Goal: Task Accomplishment & Management: Manage account settings

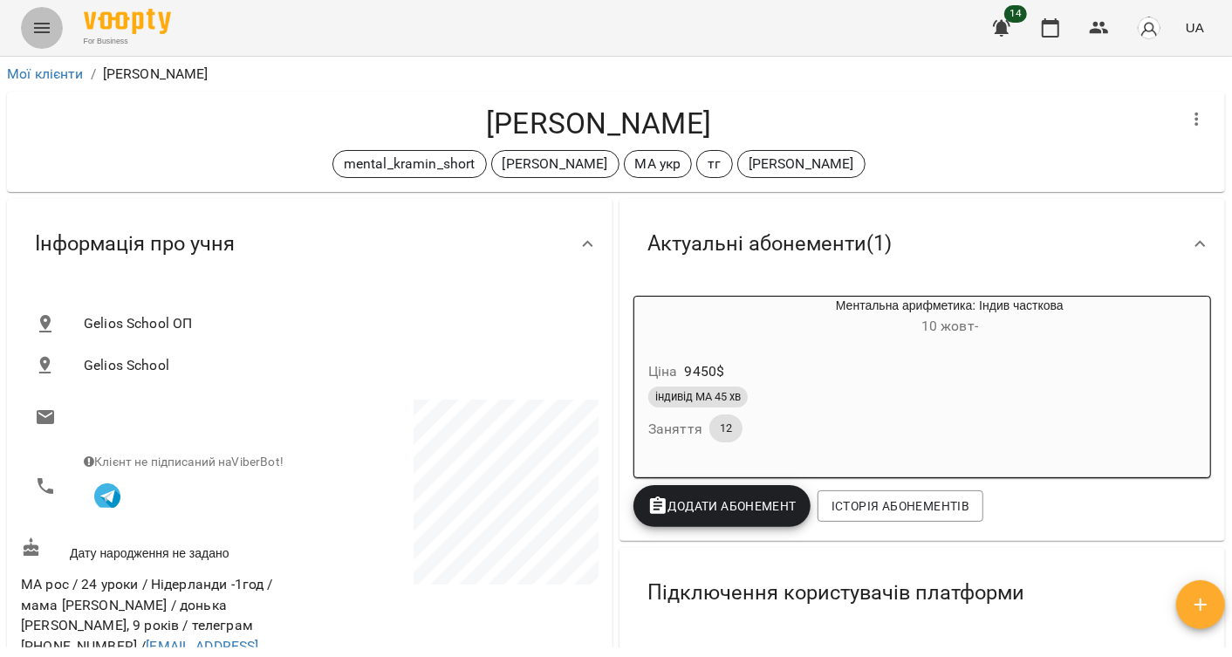
click at [40, 24] on icon "Menu" at bounding box center [42, 28] width 16 height 10
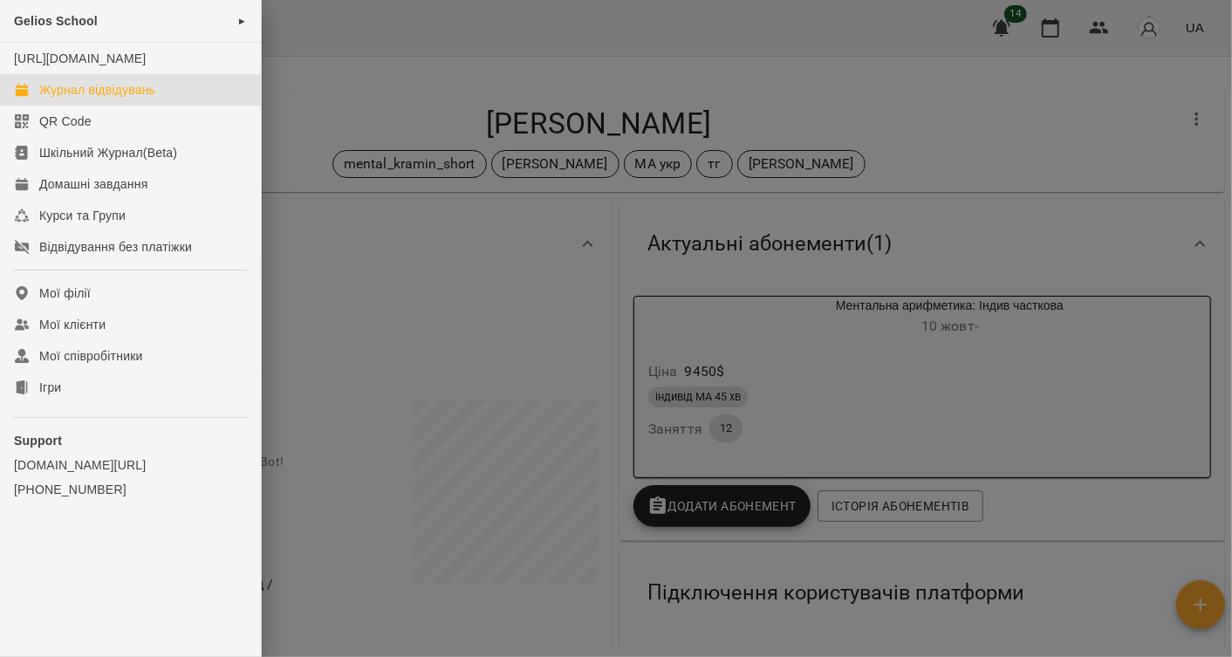
click at [93, 99] on div "Журнал відвідувань" at bounding box center [97, 89] width 116 height 17
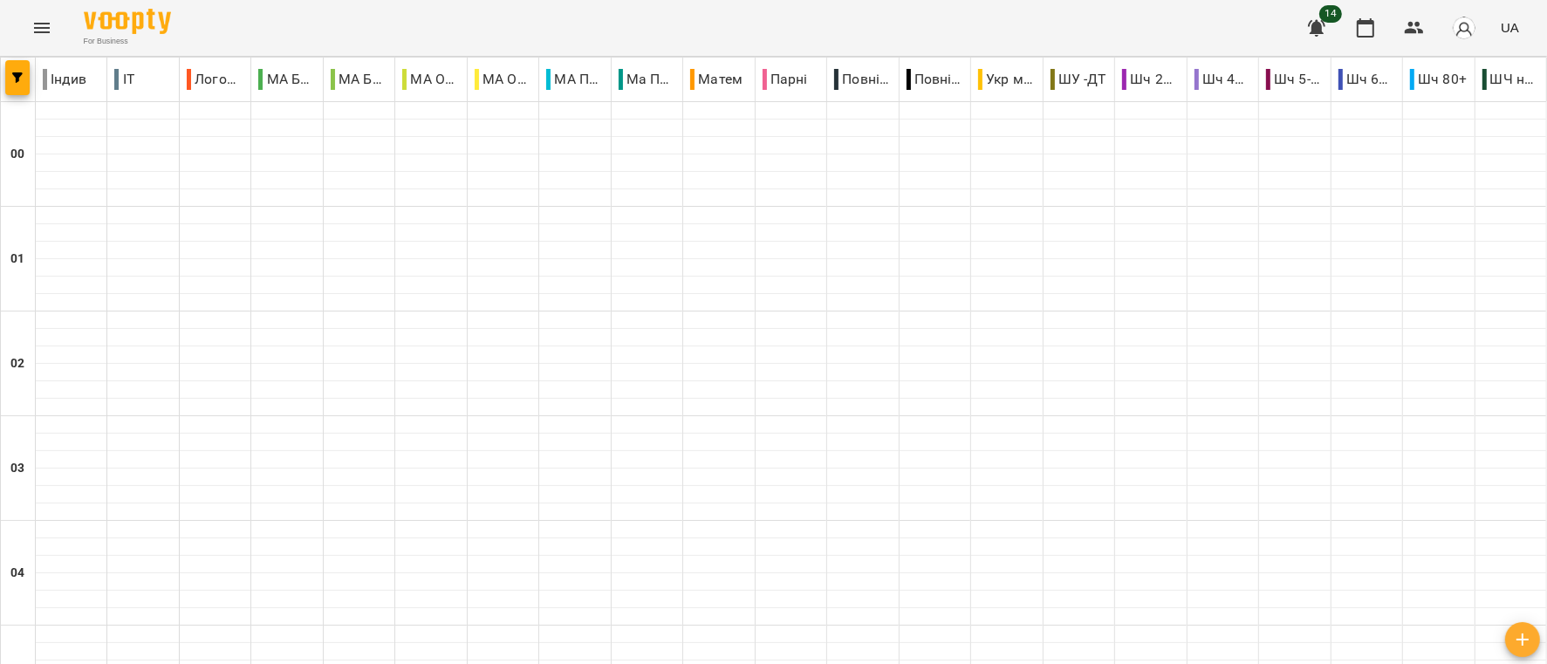
scroll to position [2066, 0]
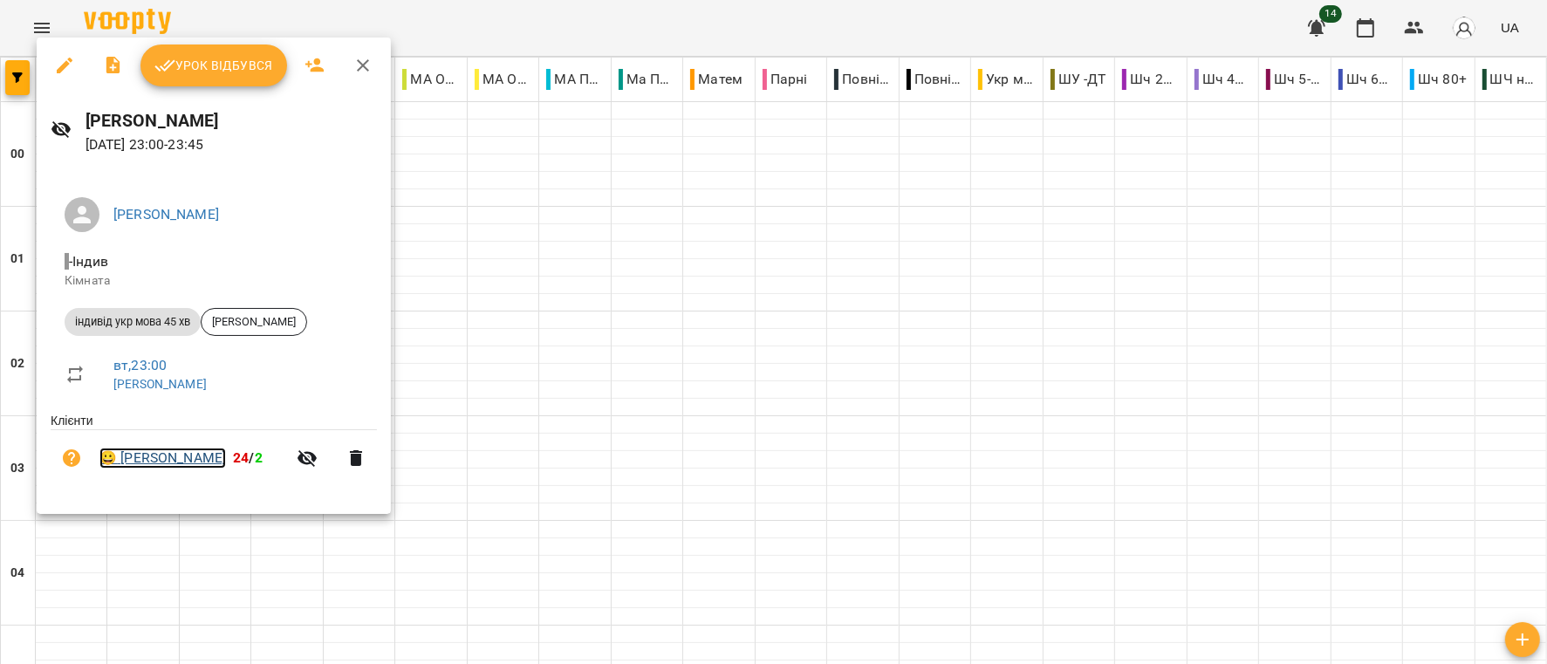
click at [199, 456] on link "😀 [PERSON_NAME]" at bounding box center [162, 457] width 126 height 21
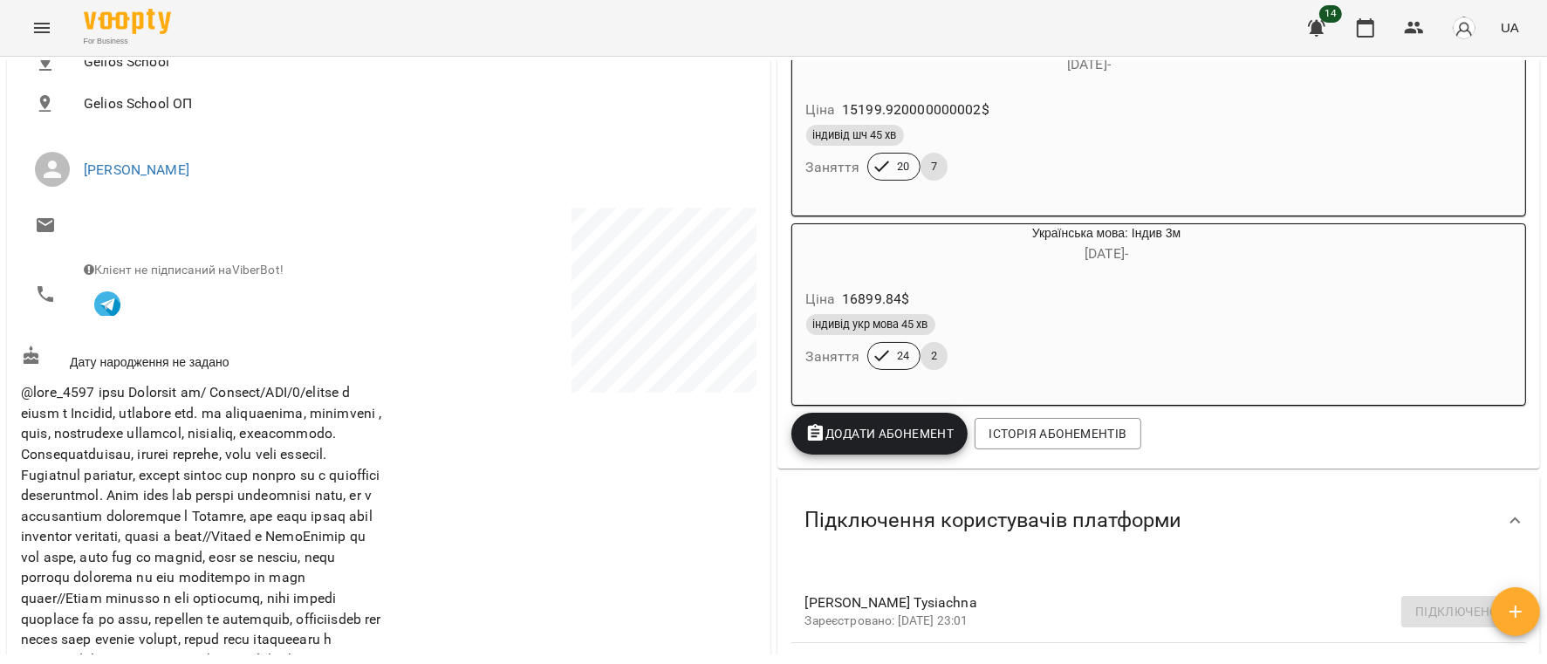
scroll to position [131, 0]
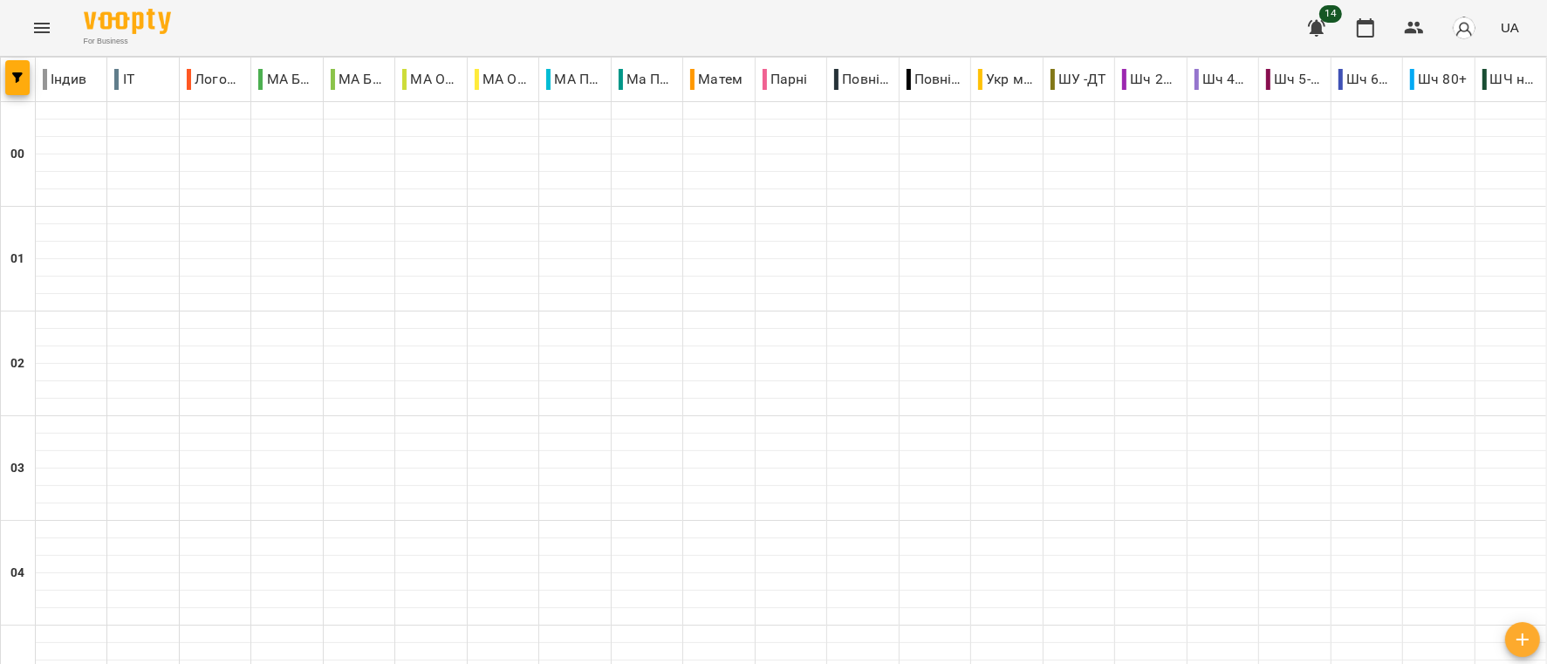
scroll to position [916, 0]
